Goal: Task Accomplishment & Management: Manage account settings

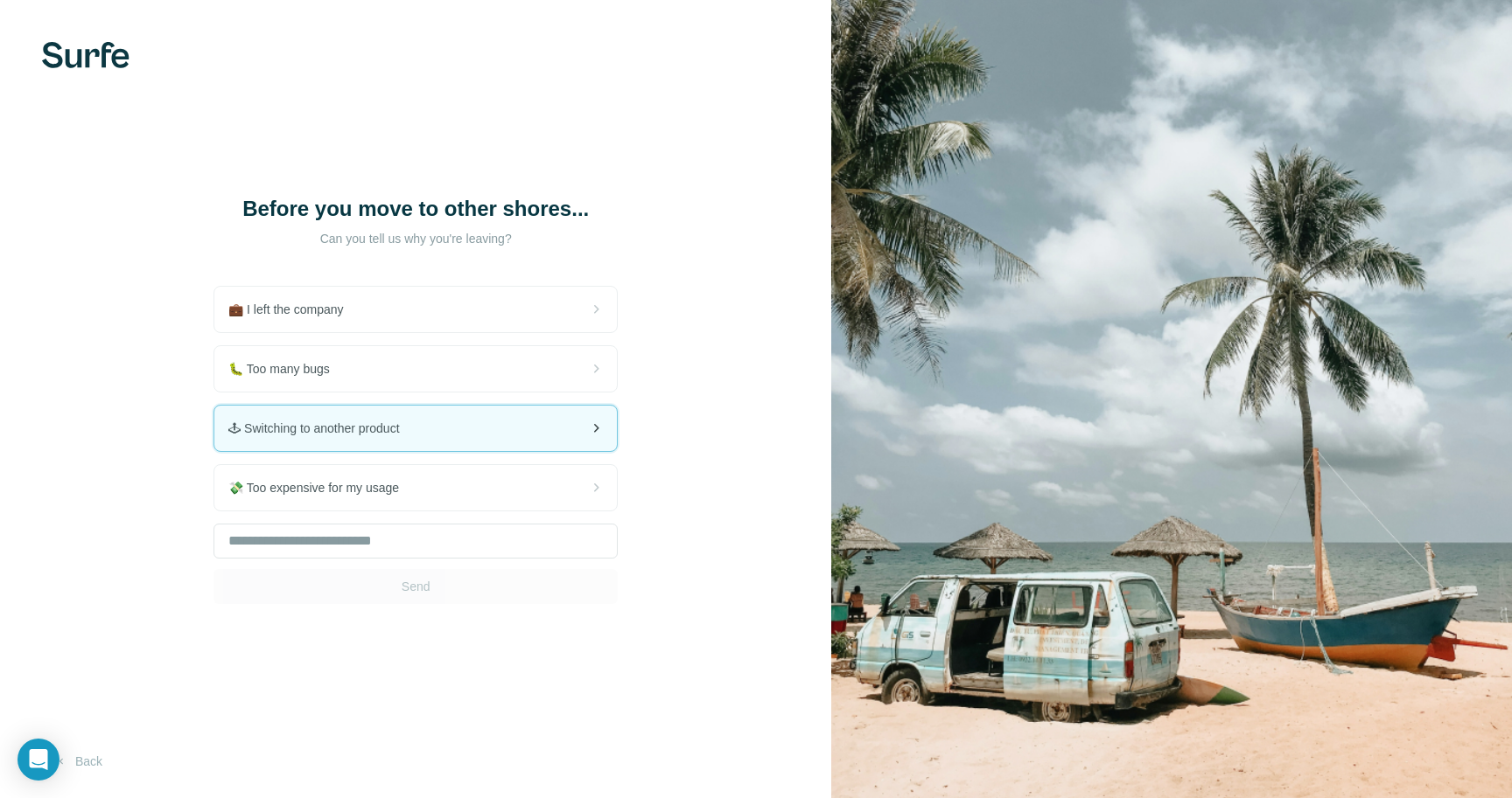
click at [413, 433] on span "🕹 Switching to another product" at bounding box center [320, 428] width 185 height 18
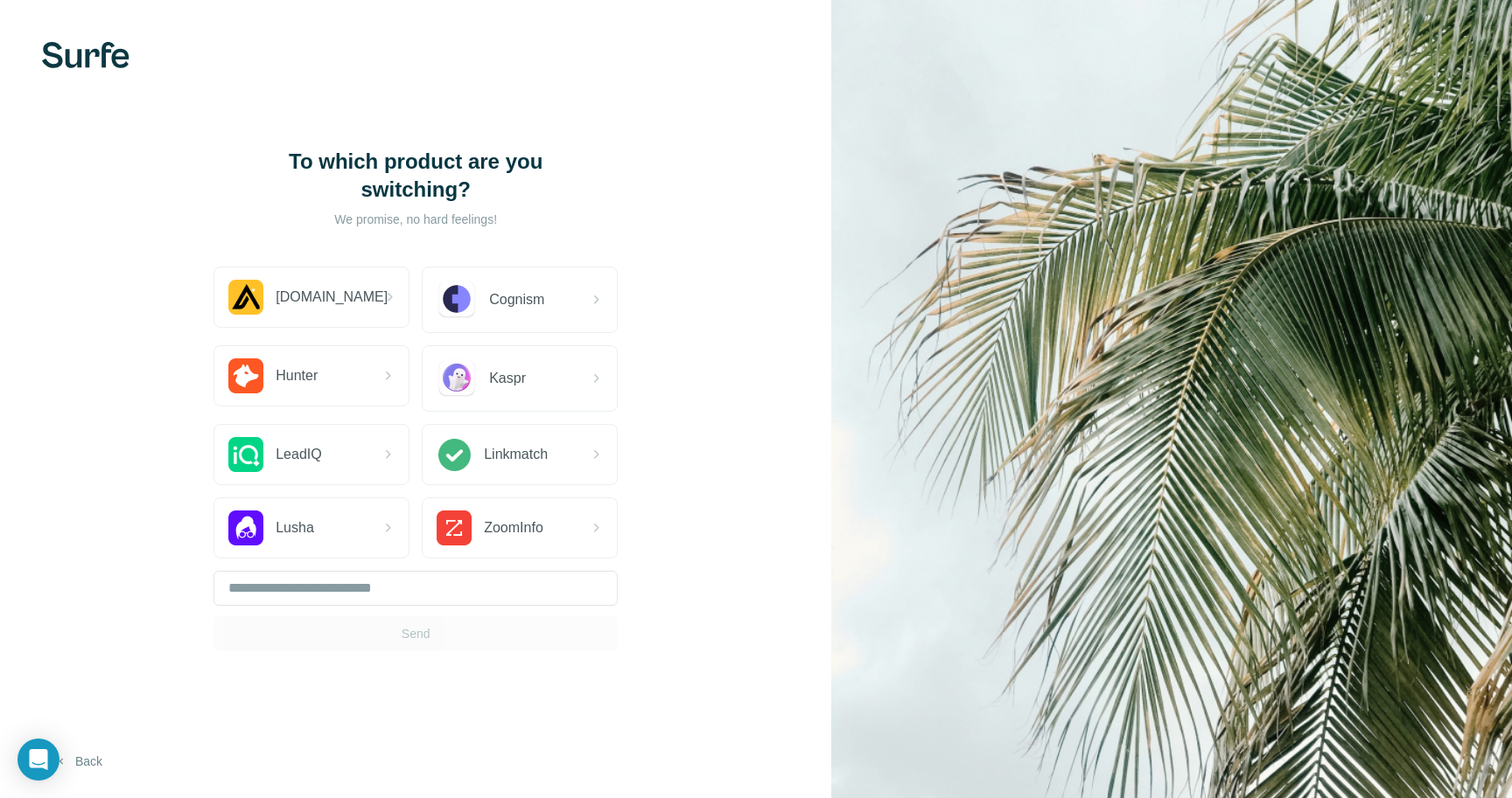
click at [78, 756] on button "Back" at bounding box center [78, 762] width 73 height 31
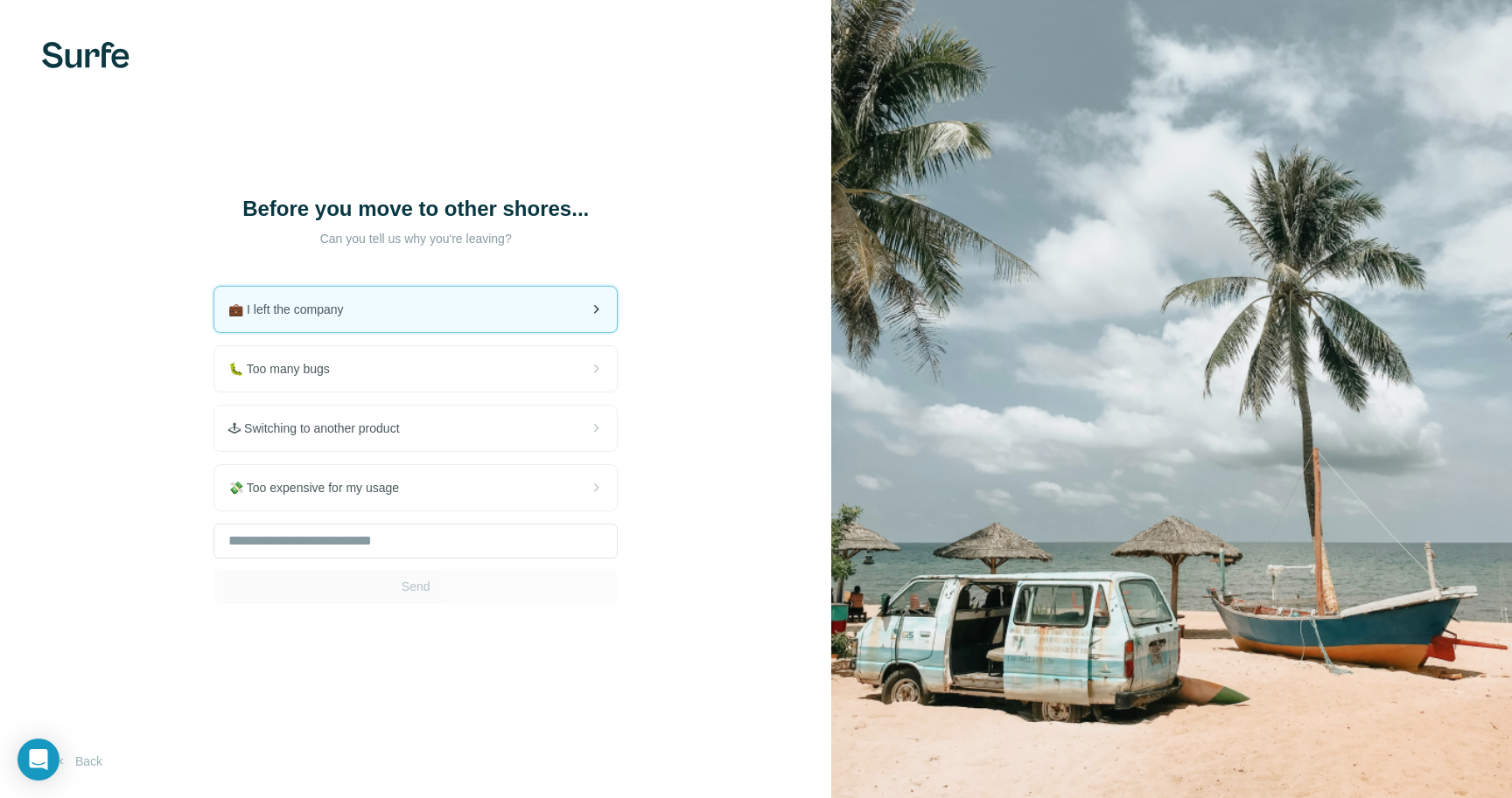
click at [477, 318] on div "💼 I left the company" at bounding box center [415, 309] width 402 height 45
